Goal: Information Seeking & Learning: Learn about a topic

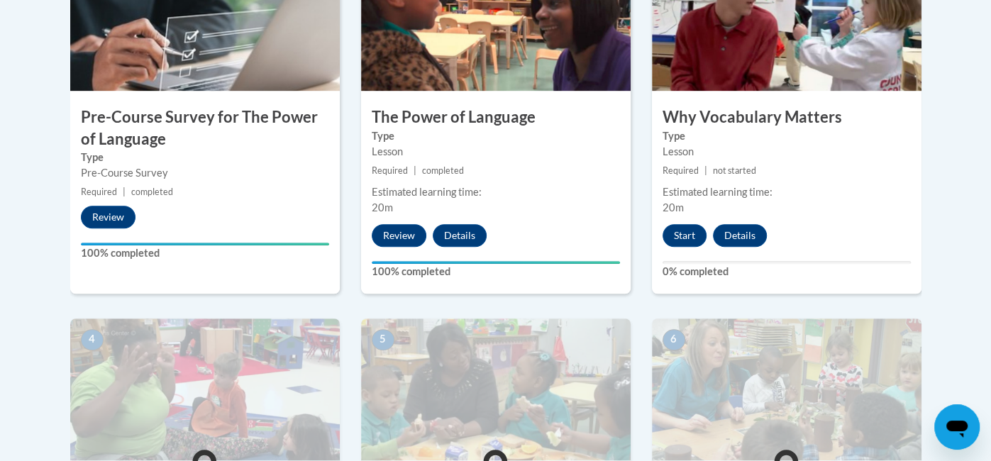
scroll to position [532, 0]
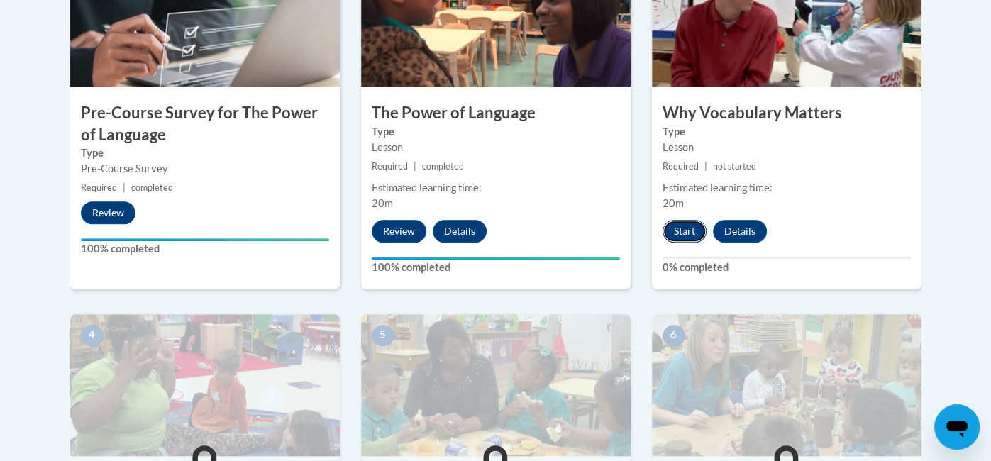
click at [691, 236] on button "Start" at bounding box center [684, 231] width 44 height 23
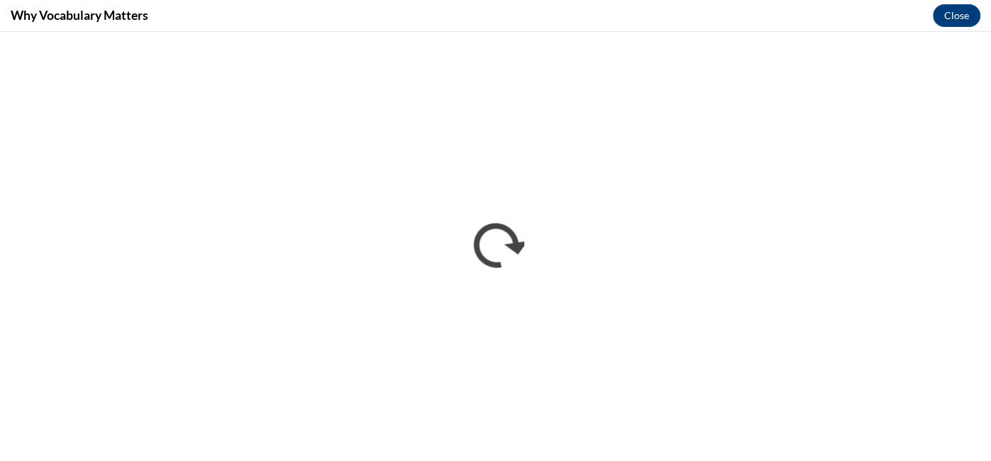
scroll to position [0, 0]
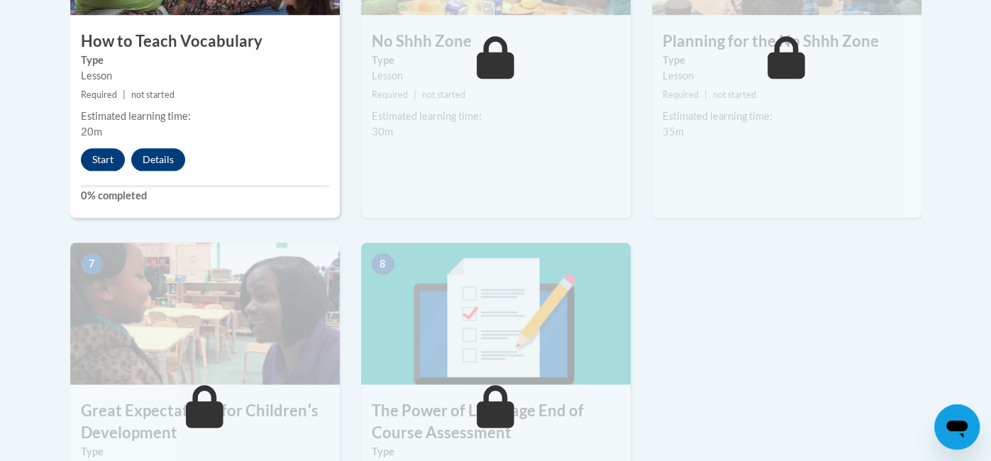
scroll to position [971, 0]
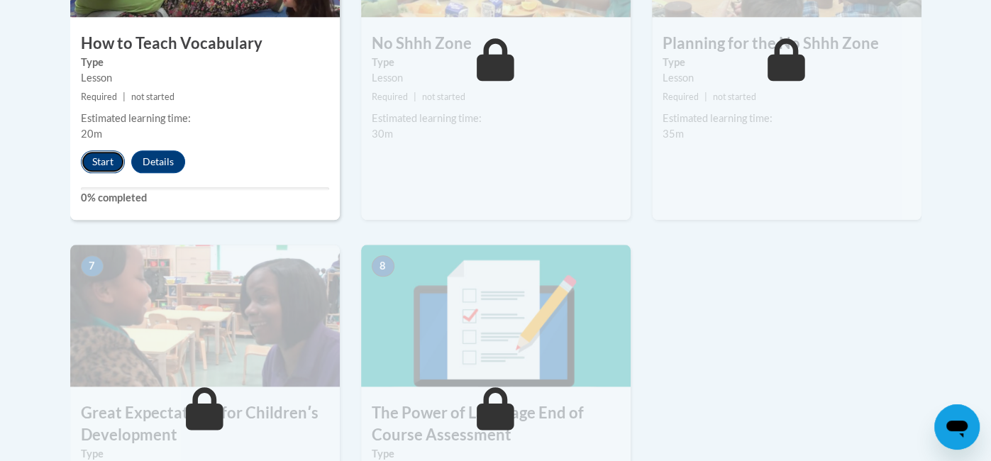
click at [102, 159] on button "Start" at bounding box center [103, 161] width 44 height 23
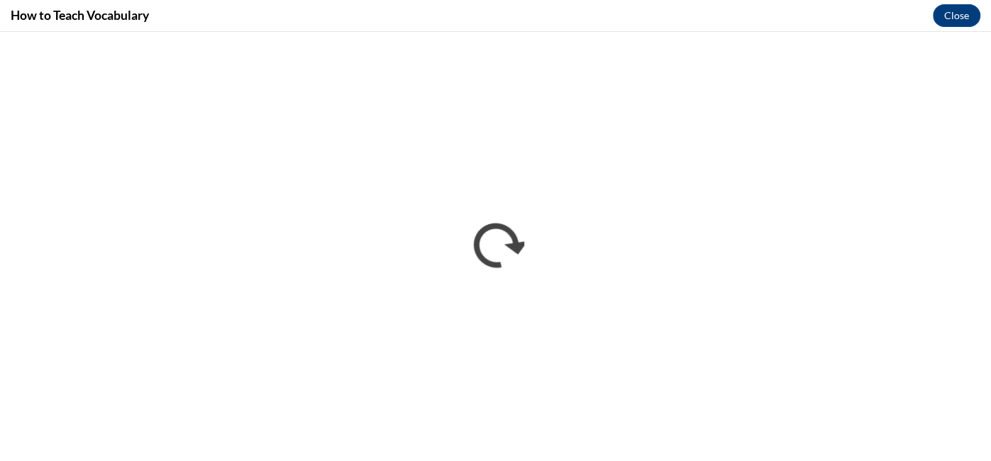
scroll to position [0, 0]
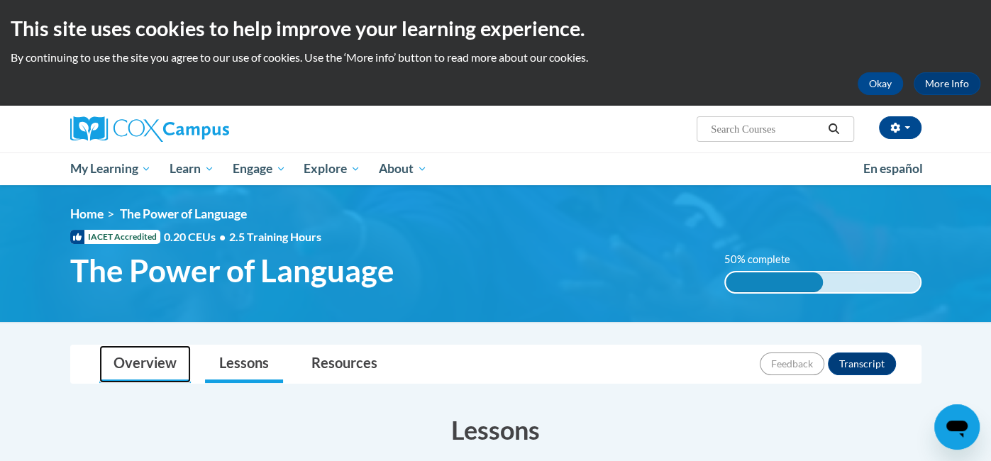
click at [141, 359] on link "Overview" at bounding box center [144, 364] width 91 height 38
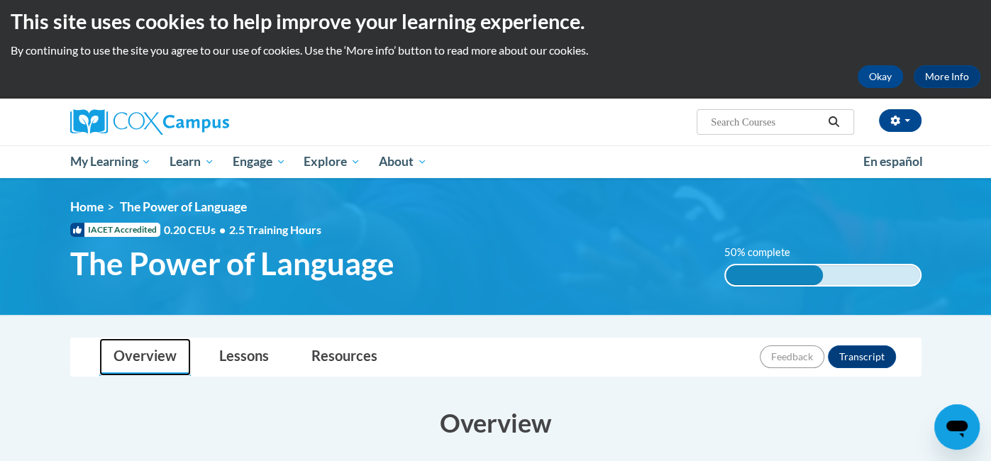
scroll to position [1, 0]
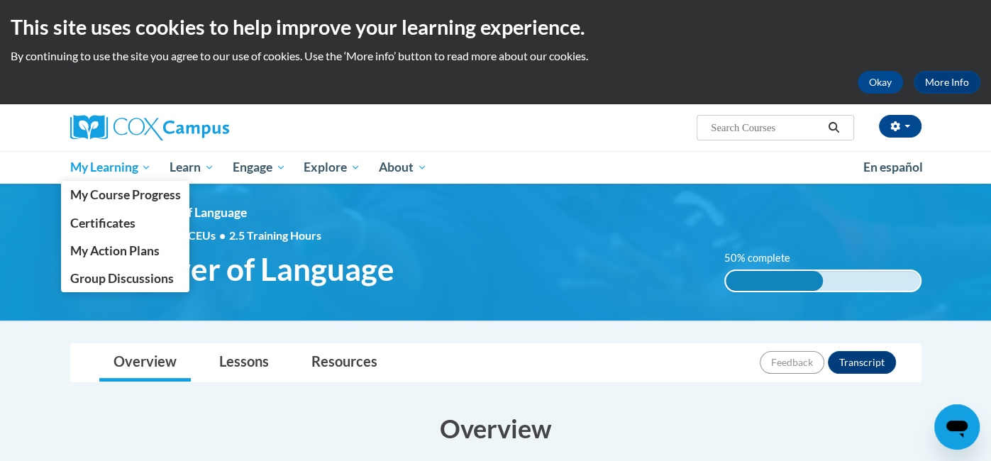
click at [103, 167] on span "My Learning" at bounding box center [110, 167] width 82 height 17
click at [116, 255] on span "My Action Plans" at bounding box center [113, 250] width 89 height 15
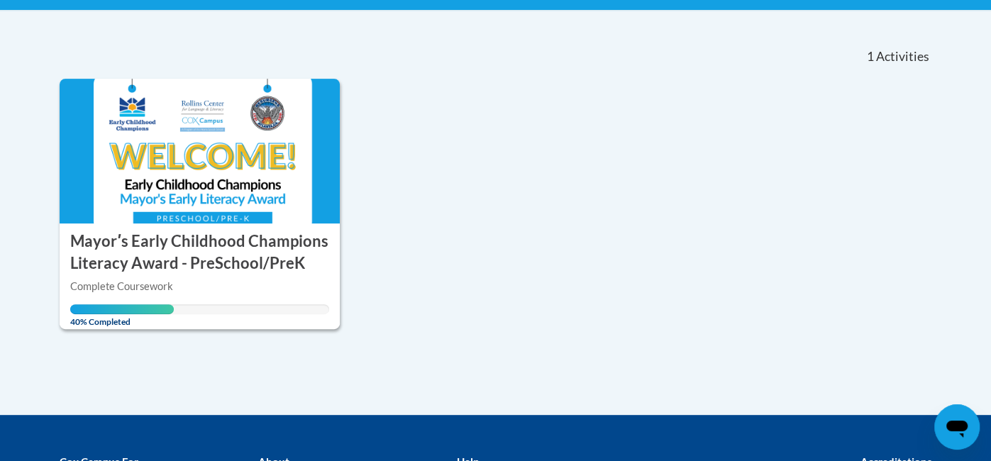
scroll to position [286, 0]
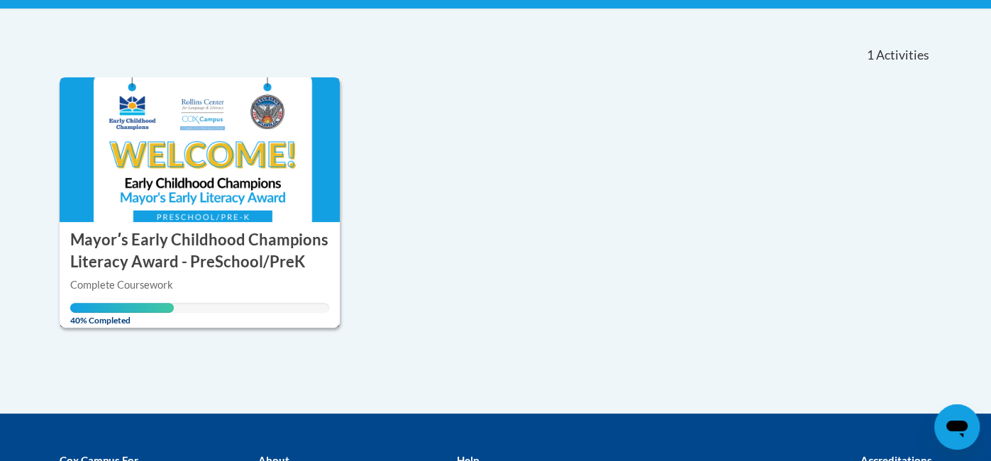
click at [140, 164] on img at bounding box center [200, 149] width 281 height 145
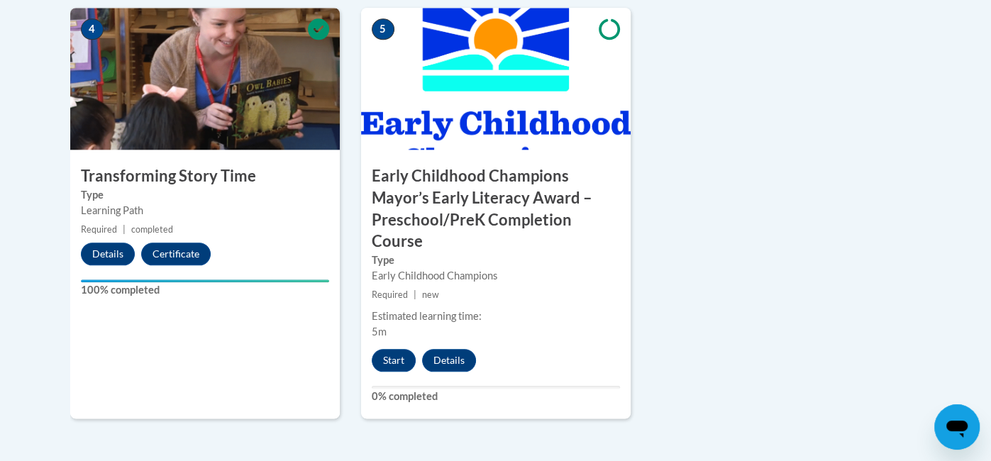
scroll to position [961, 0]
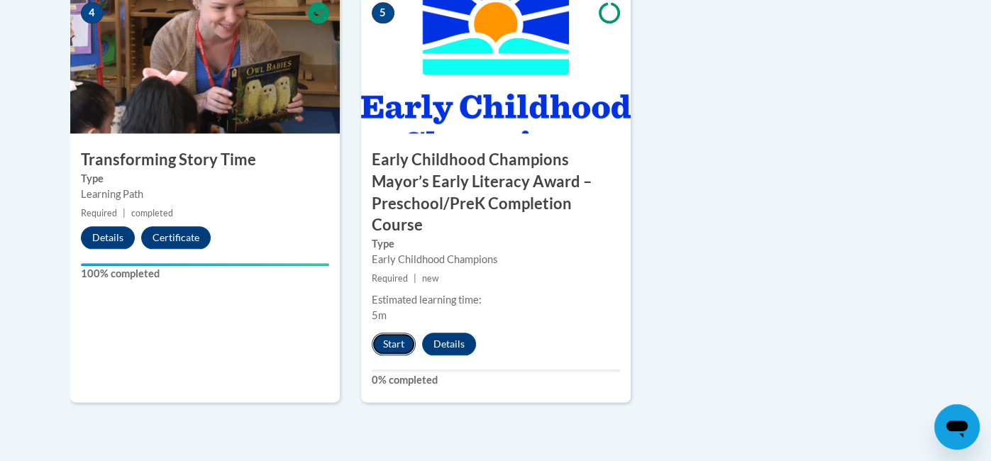
click at [392, 345] on button "Start" at bounding box center [394, 344] width 44 height 23
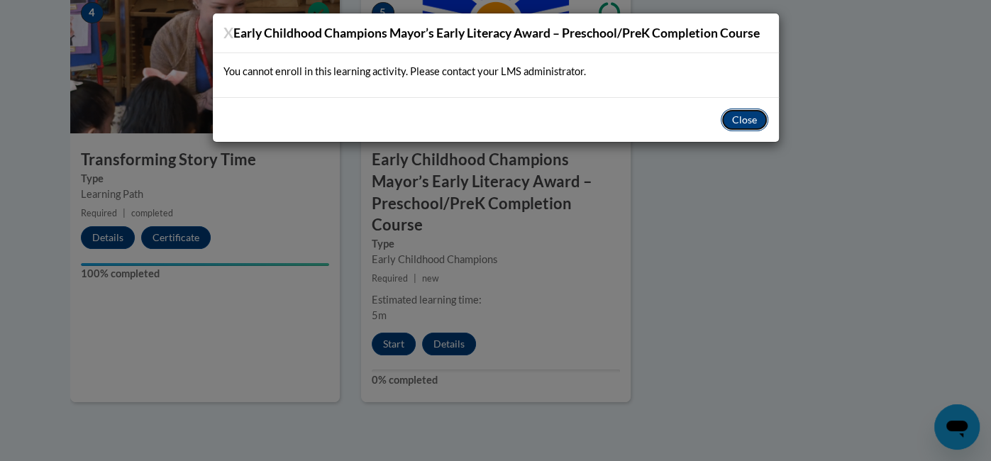
click at [755, 123] on button "Close" at bounding box center [744, 119] width 48 height 23
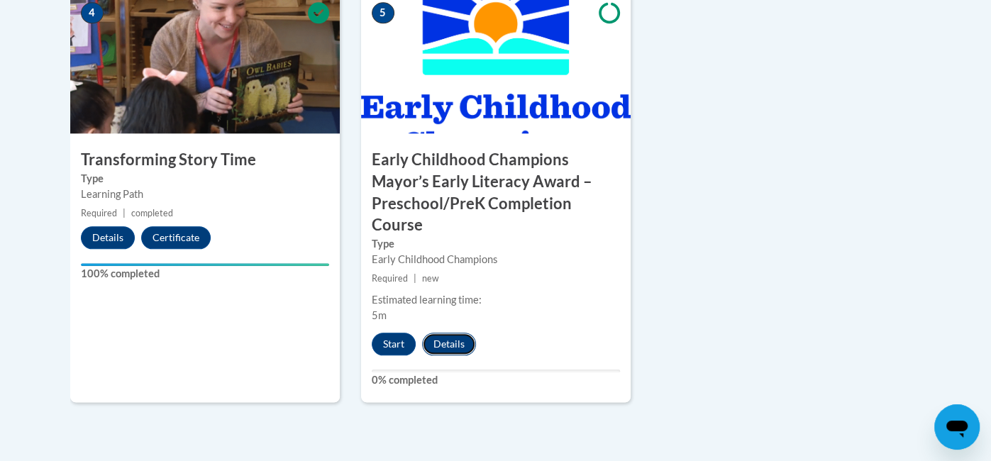
click at [457, 345] on button "Details" at bounding box center [449, 344] width 54 height 23
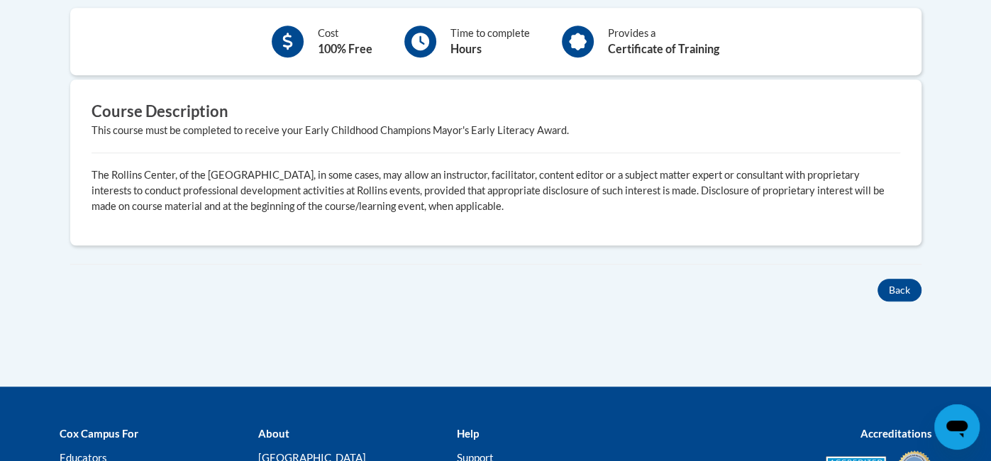
scroll to position [619, 0]
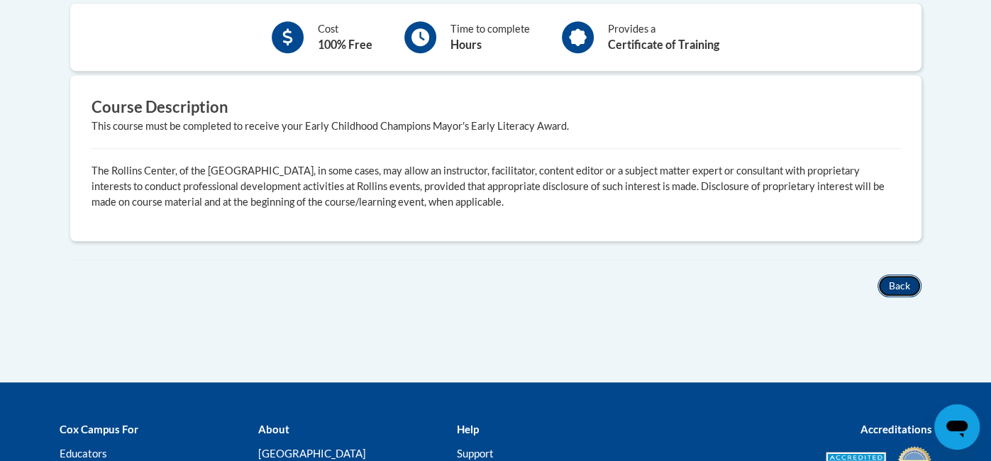
click at [893, 284] on button "Back" at bounding box center [899, 285] width 44 height 23
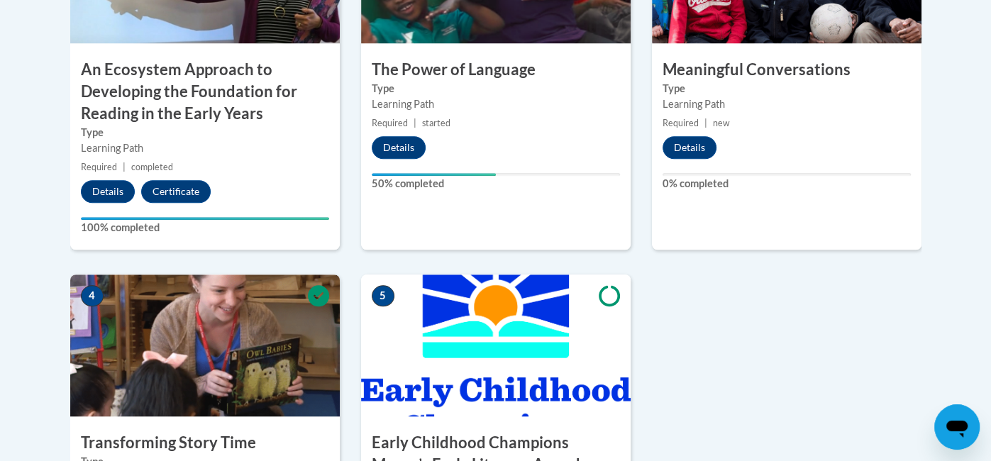
scroll to position [677, 0]
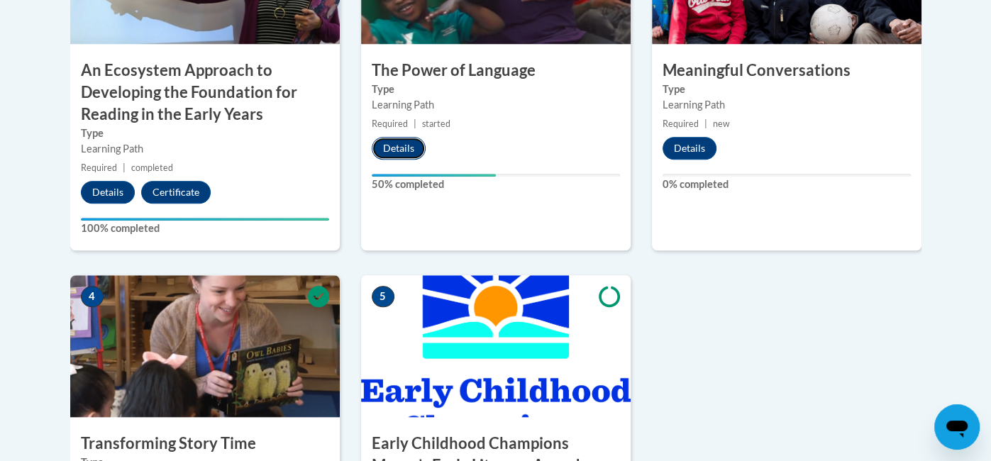
click at [390, 141] on button "Details" at bounding box center [399, 148] width 54 height 23
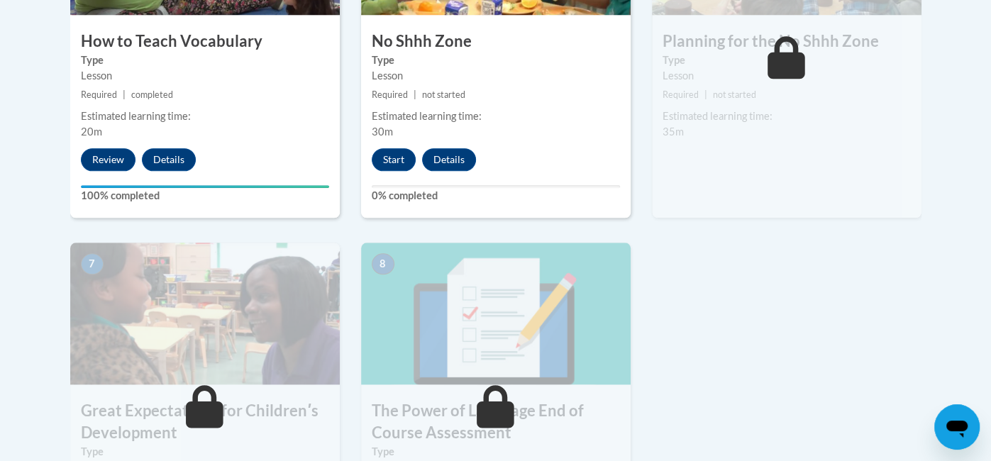
scroll to position [964, 0]
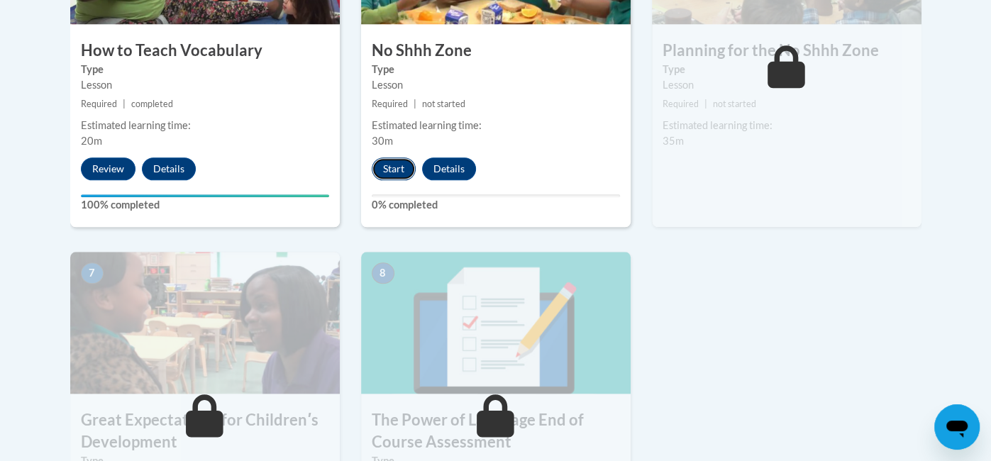
click at [387, 172] on button "Start" at bounding box center [394, 168] width 44 height 23
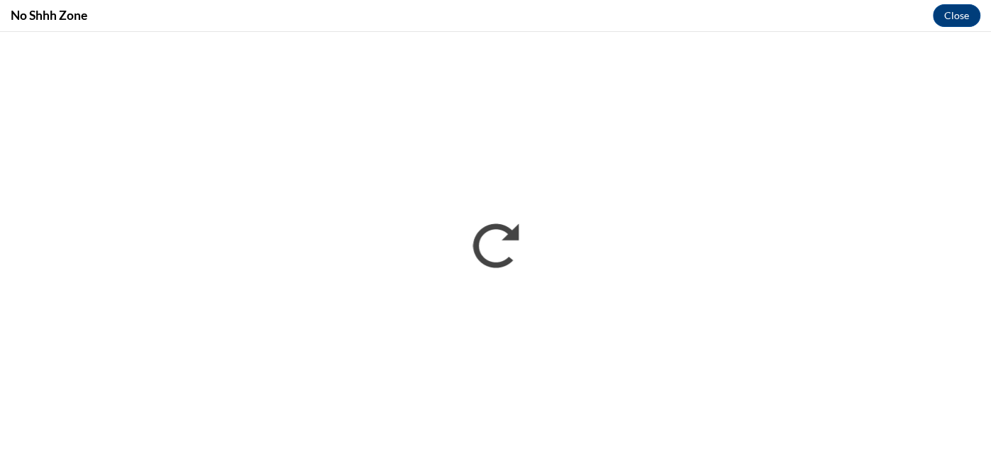
scroll to position [0, 0]
